Goal: Task Accomplishment & Management: Manage account settings

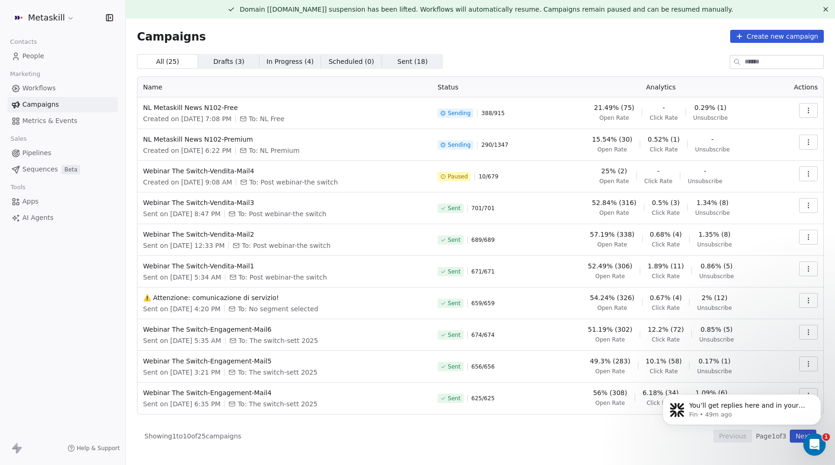
click at [51, 119] on span "Metrics & Events" at bounding box center [49, 121] width 55 height 10
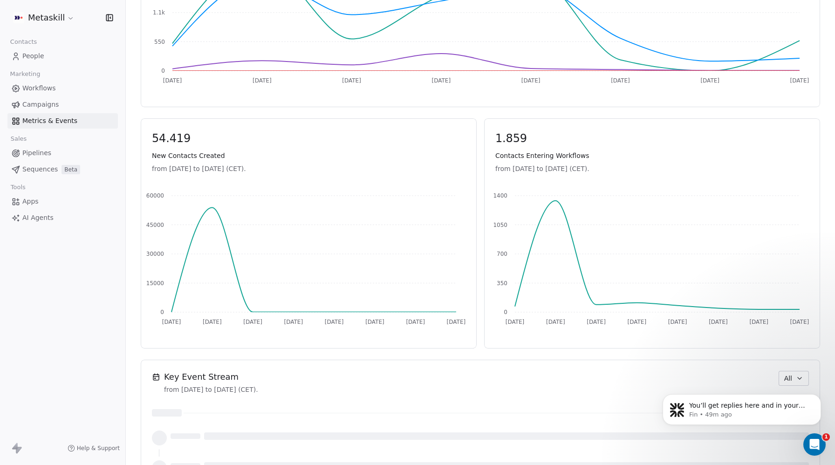
scroll to position [511, 0]
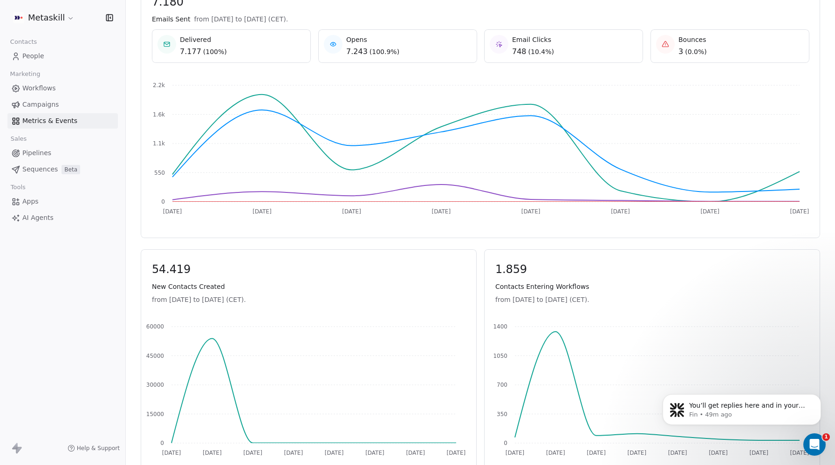
click at [49, 58] on link "People" at bounding box center [62, 55] width 110 height 15
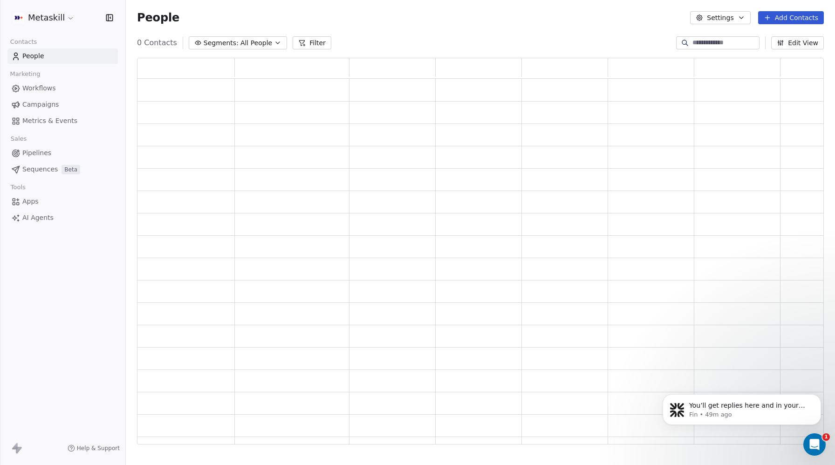
scroll to position [387, 687]
click at [309, 45] on button "Filter" at bounding box center [312, 42] width 39 height 13
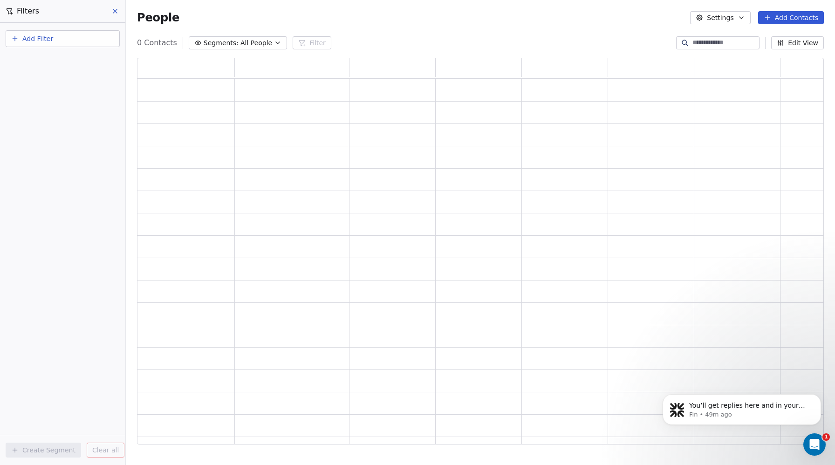
click at [57, 37] on button "Add Filter" at bounding box center [63, 38] width 114 height 17
click at [52, 60] on span "Contact properties" at bounding box center [45, 61] width 61 height 10
type input "***"
click at [82, 108] on span "Subscribed Email Categories" at bounding box center [62, 108] width 94 height 9
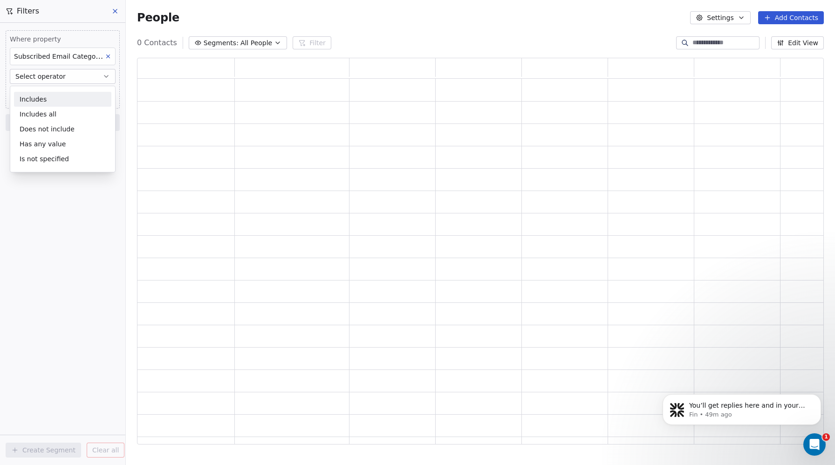
click at [107, 57] on icon at bounding box center [108, 56] width 3 height 3
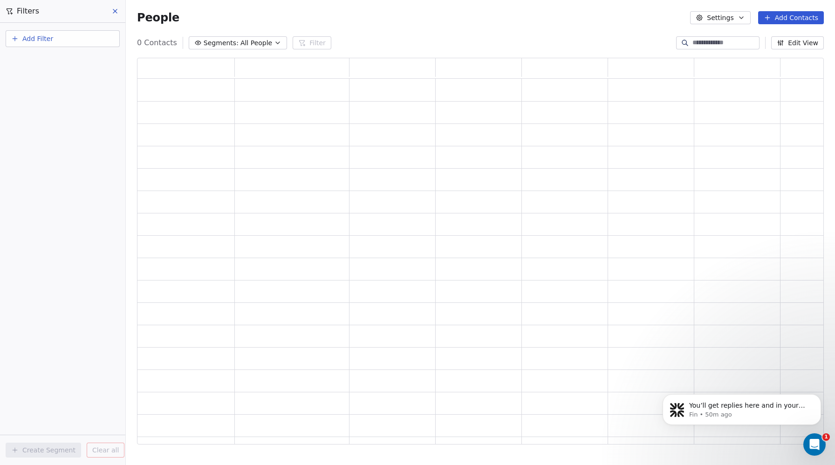
click at [69, 42] on button "Add Filter" at bounding box center [63, 38] width 114 height 17
click at [51, 61] on span "Contact properties" at bounding box center [45, 61] width 61 height 10
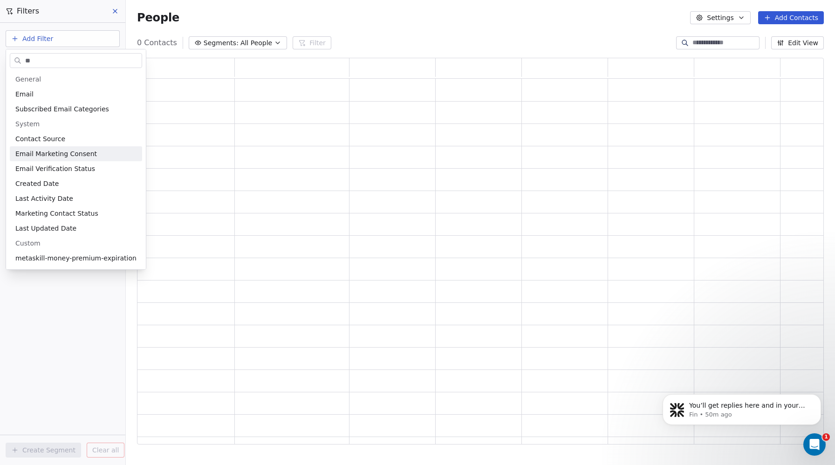
type input "**"
click at [49, 154] on span "Email Marketing Consent" at bounding box center [56, 153] width 82 height 9
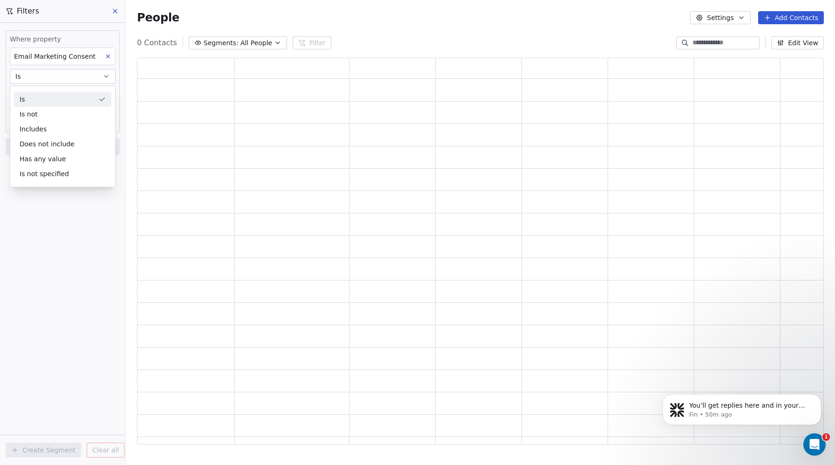
click at [36, 99] on div "Is" at bounding box center [62, 99] width 97 height 15
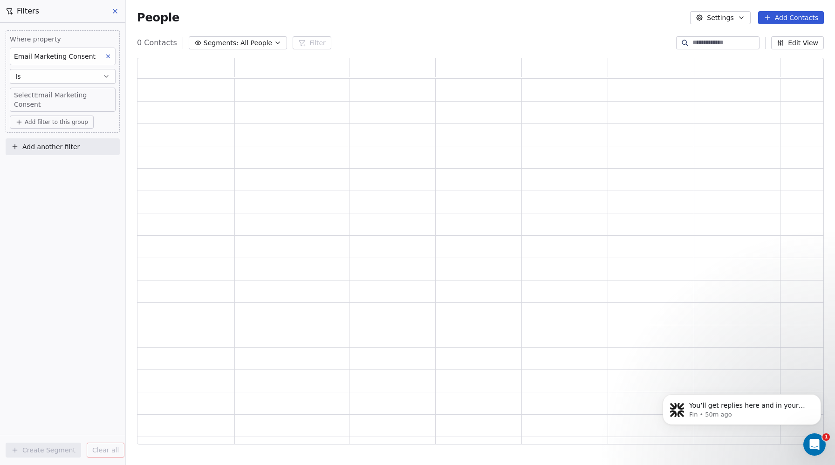
click at [30, 96] on body "Metaskill Contacts People Marketing Workflows Campaigns Metrics & Events Sales …" at bounding box center [417, 232] width 835 height 465
click at [46, 143] on div "Unsubscribed" at bounding box center [45, 145] width 38 height 8
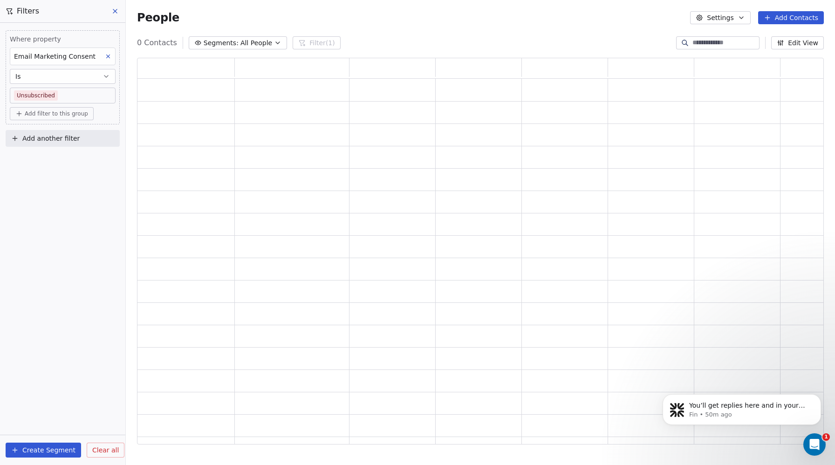
click at [524, 31] on div "People Settings Add Contacts" at bounding box center [481, 17] width 710 height 35
click at [34, 288] on div "Where property Email Marketing Consent Is Unsubscribed Add filter to this group…" at bounding box center [62, 244] width 125 height 442
click at [117, 12] on icon at bounding box center [114, 10] width 7 height 7
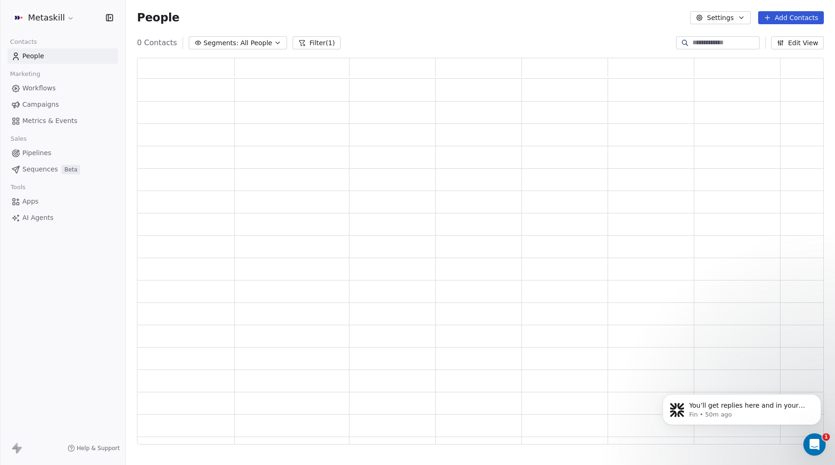
click at [41, 102] on span "Campaigns" at bounding box center [40, 105] width 36 height 10
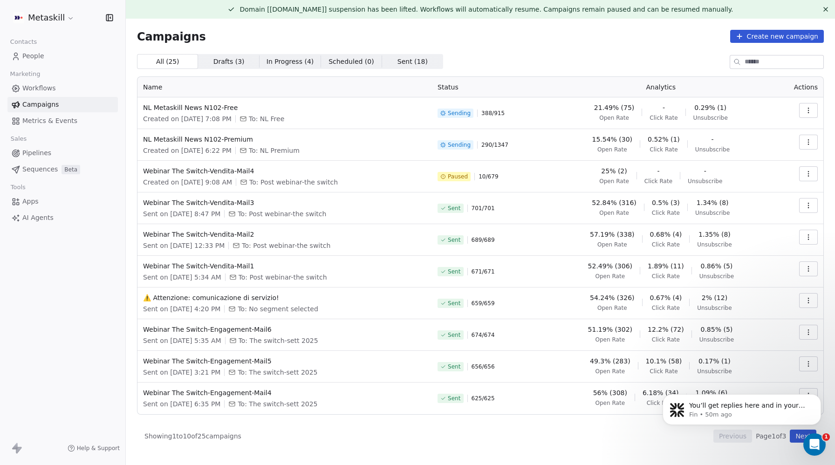
click at [811, 109] on icon "button" at bounding box center [808, 110] width 7 height 7
click at [758, 187] on div "Pause" at bounding box center [741, 191] width 42 height 15
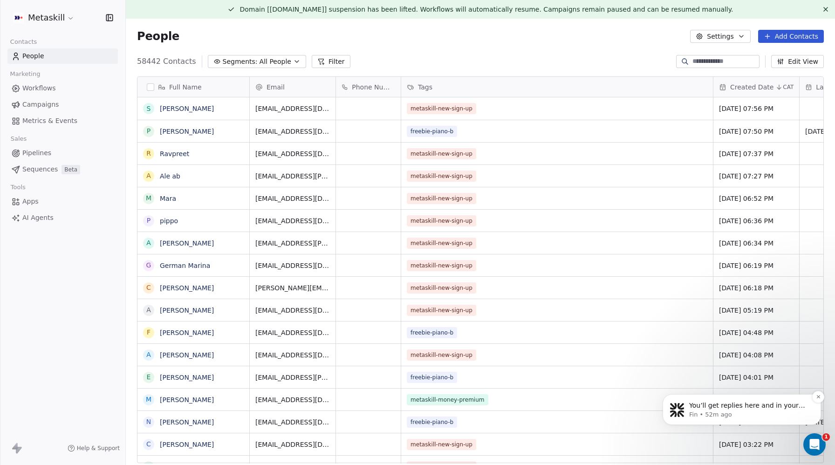
click at [738, 406] on span "You’ll get replies here and in your email: ✉️ dasha.nesterovich@gmail.com Our u…" at bounding box center [748, 419] width 116 height 35
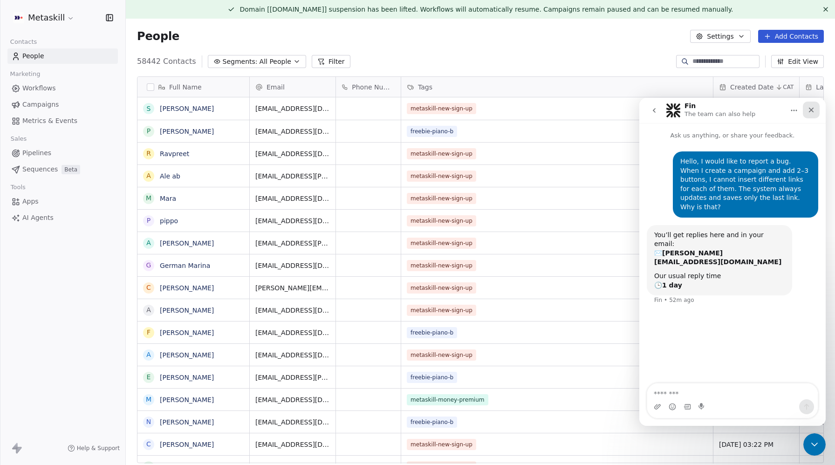
click at [814, 110] on icon "Close" at bounding box center [811, 109] width 7 height 7
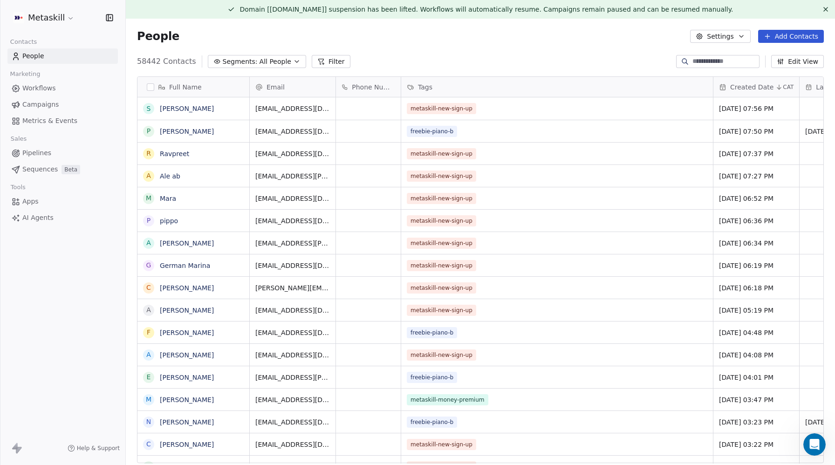
click at [35, 104] on span "Campaigns" at bounding box center [40, 105] width 36 height 10
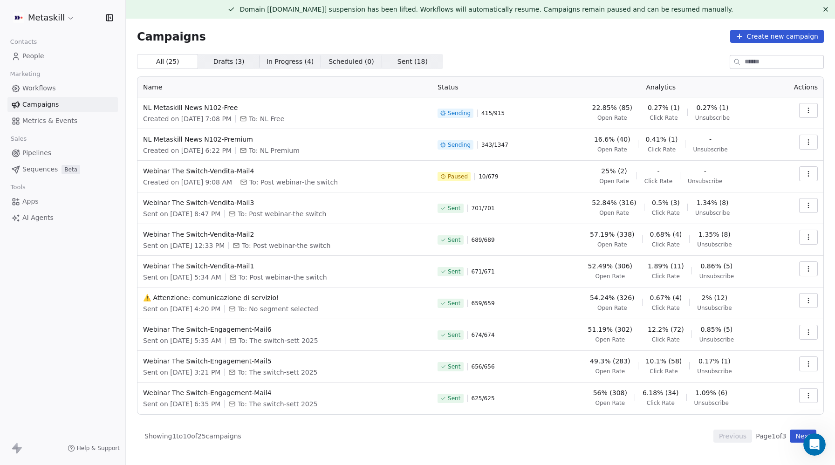
click at [808, 111] on icon "button" at bounding box center [808, 110] width 7 height 7
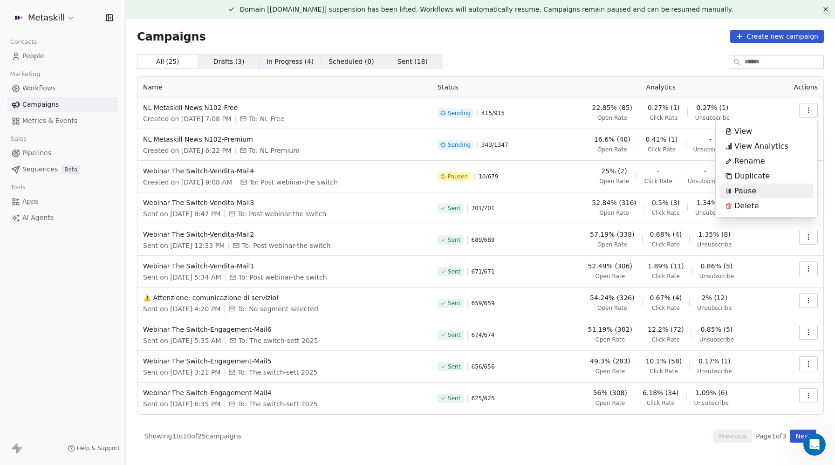
click at [745, 189] on span "Pause" at bounding box center [746, 191] width 22 height 11
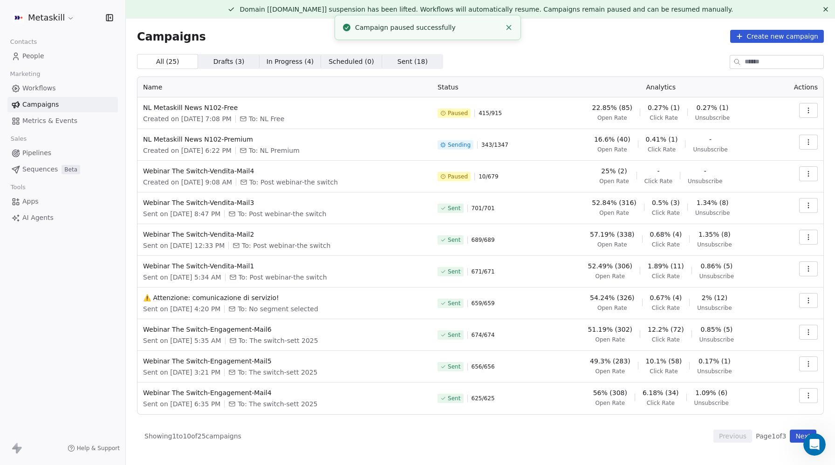
click at [510, 27] on icon "Close toast" at bounding box center [509, 27] width 8 height 8
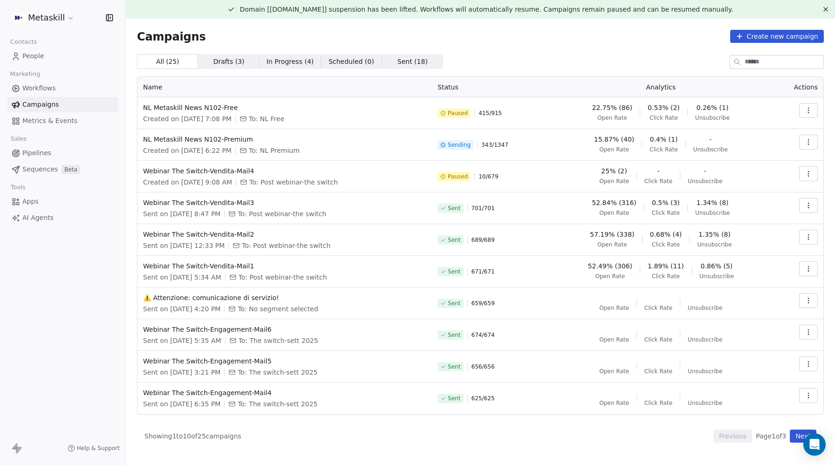
click at [38, 56] on span "People" at bounding box center [33, 56] width 22 height 10
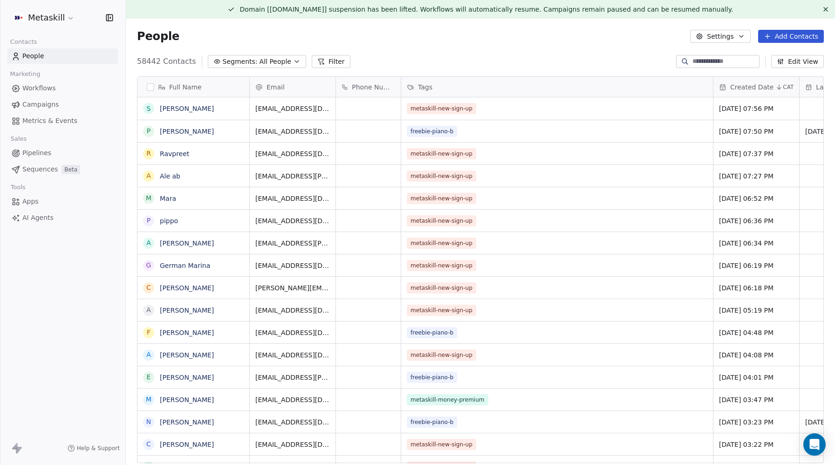
scroll to position [409, 710]
click at [345, 62] on div "58442 Contacts Segments: All People Filter Edit View" at bounding box center [481, 61] width 710 height 15
click at [326, 63] on button "Filter" at bounding box center [331, 61] width 39 height 13
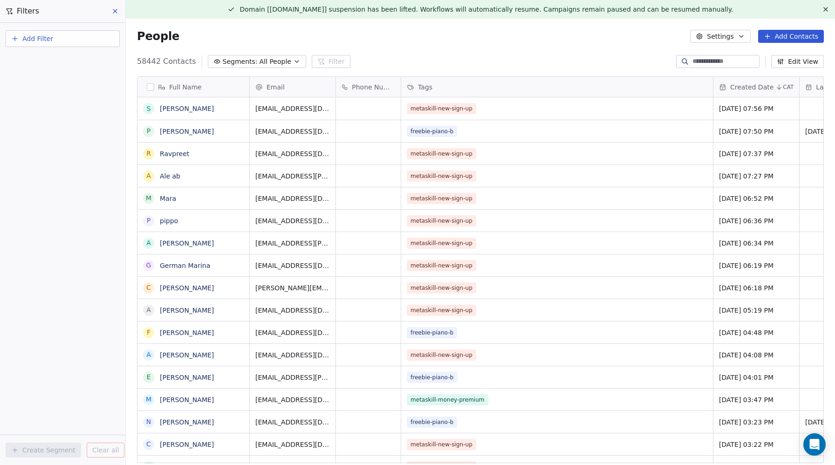
click at [49, 39] on span "Add Filter" at bounding box center [37, 39] width 31 height 10
click at [49, 62] on span "Contact properties" at bounding box center [45, 61] width 61 height 10
type input "*****"
click at [44, 142] on span "Email Marketing Consent" at bounding box center [56, 138] width 82 height 9
click at [41, 103] on div "Is" at bounding box center [62, 99] width 97 height 15
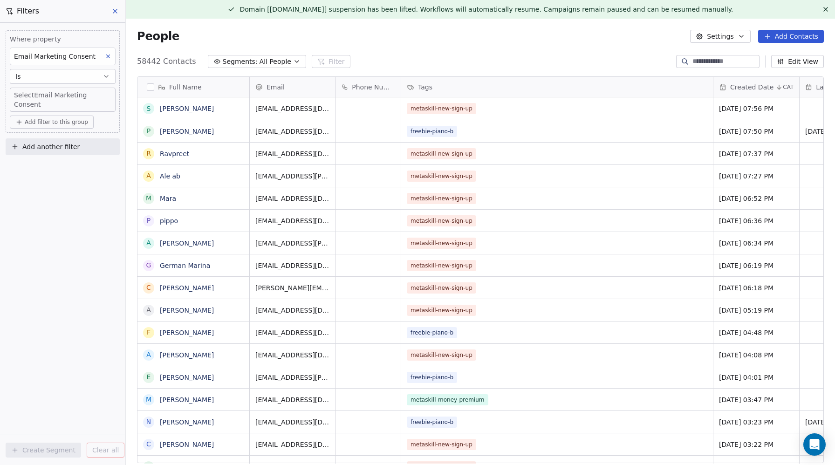
click at [36, 97] on body "Metaskill Contacts People Marketing Workflows Campaigns Metrics & Events Sales …" at bounding box center [417, 232] width 835 height 465
click at [39, 145] on div "Unsubscribed" at bounding box center [45, 145] width 38 height 8
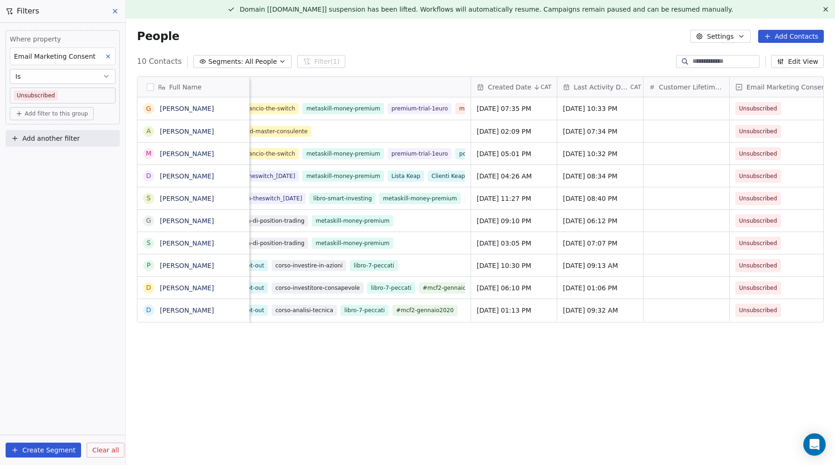
scroll to position [0, 0]
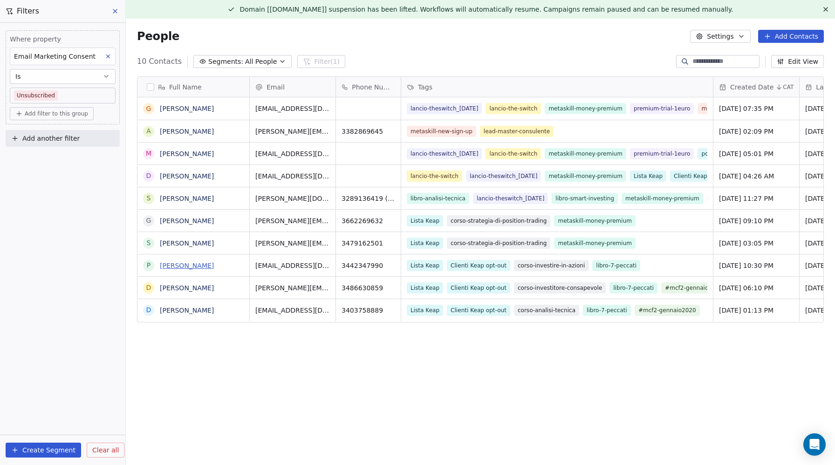
click at [182, 266] on link "Pietro Odifreddi" at bounding box center [187, 265] width 54 height 7
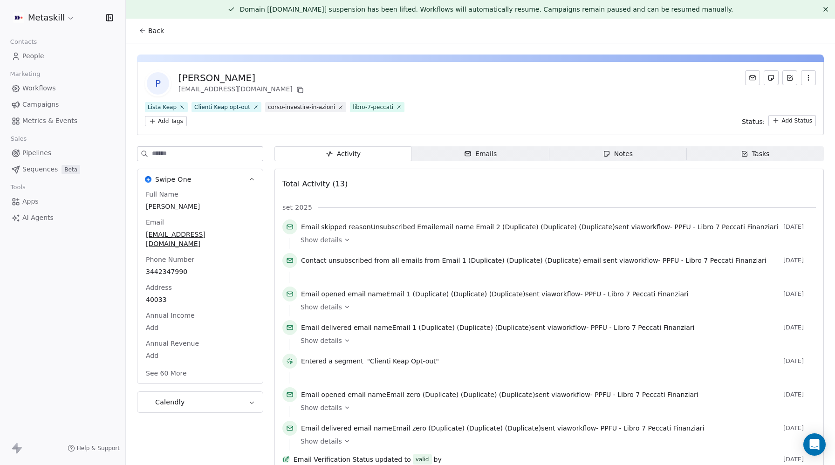
click at [41, 57] on span "People" at bounding box center [33, 56] width 22 height 10
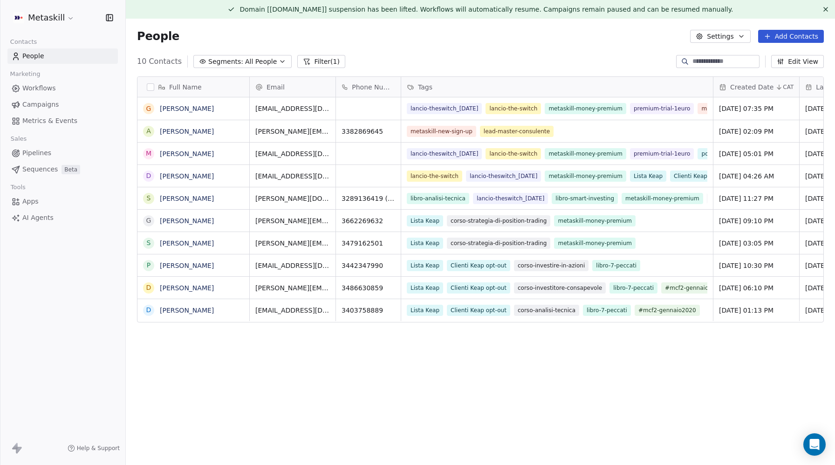
scroll to position [409, 710]
click at [47, 101] on span "Campaigns" at bounding box center [40, 105] width 36 height 10
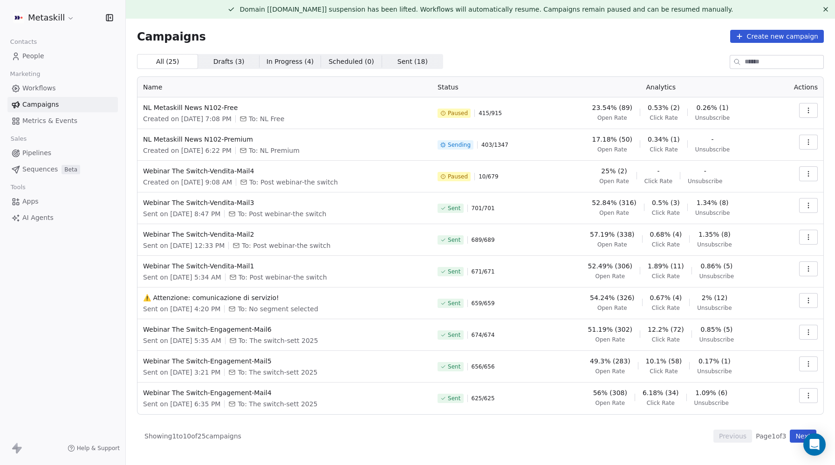
click at [811, 109] on icon "button" at bounding box center [808, 110] width 7 height 7
click at [760, 174] on span "Resume" at bounding box center [750, 176] width 30 height 11
click at [510, 26] on line "Close toast" at bounding box center [509, 28] width 4 height 4
click at [35, 54] on span "People" at bounding box center [33, 56] width 22 height 10
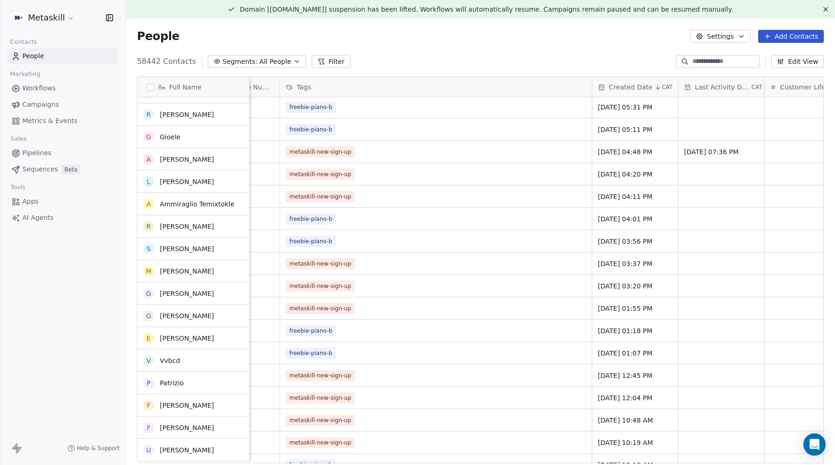
scroll to position [1332, 0]
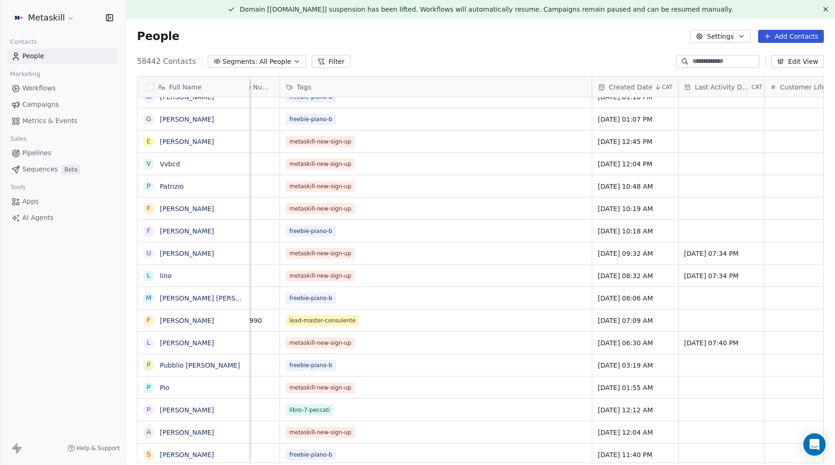
click at [51, 100] on span "Campaigns" at bounding box center [40, 105] width 36 height 10
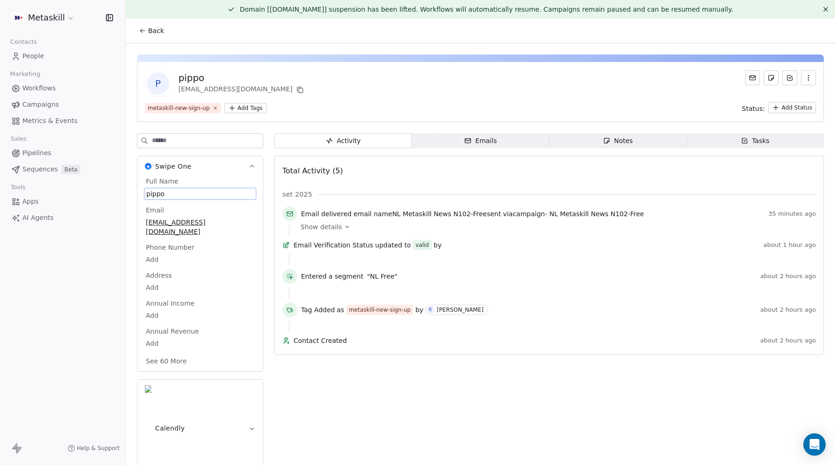
click at [156, 194] on span "pippo" at bounding box center [200, 193] width 108 height 9
click at [151, 196] on textarea "*****" at bounding box center [200, 202] width 110 height 29
type textarea "*****"
click at [159, 194] on span "gabriele" at bounding box center [200, 193] width 109 height 9
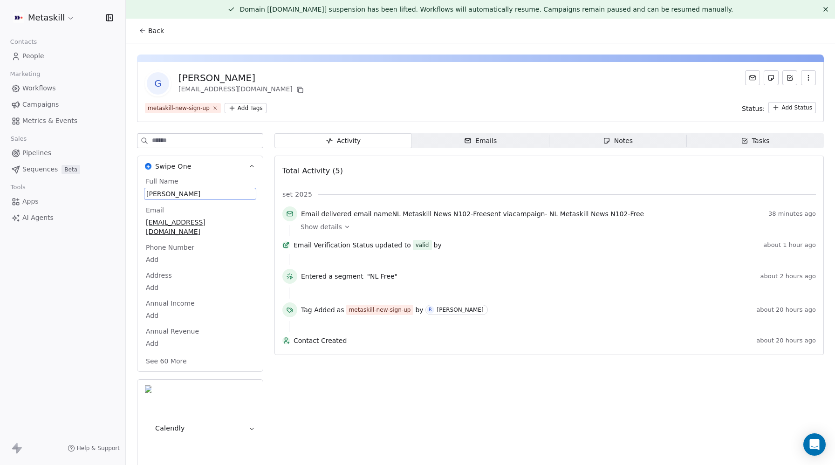
click at [159, 194] on span "gabriele" at bounding box center [200, 193] width 108 height 9
click at [151, 194] on textarea "********" at bounding box center [200, 202] width 110 height 29
type textarea "********"
click at [164, 193] on span "[PERSON_NAME]" at bounding box center [200, 193] width 109 height 9
click at [164, 193] on span "[PERSON_NAME]" at bounding box center [200, 193] width 108 height 9
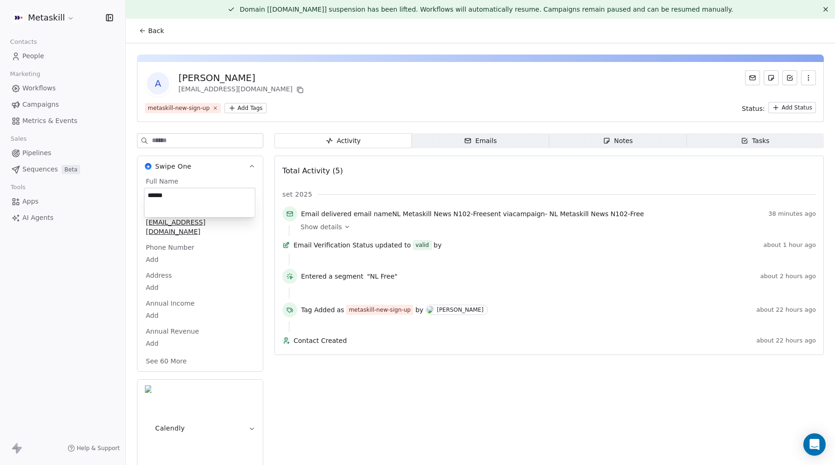
drag, startPoint x: 187, startPoint y: 202, endPoint x: 194, endPoint y: 202, distance: 7.0
click at [194, 202] on textarea "******" at bounding box center [200, 202] width 110 height 29
type textarea "******"
